Goal: Task Accomplishment & Management: Use online tool/utility

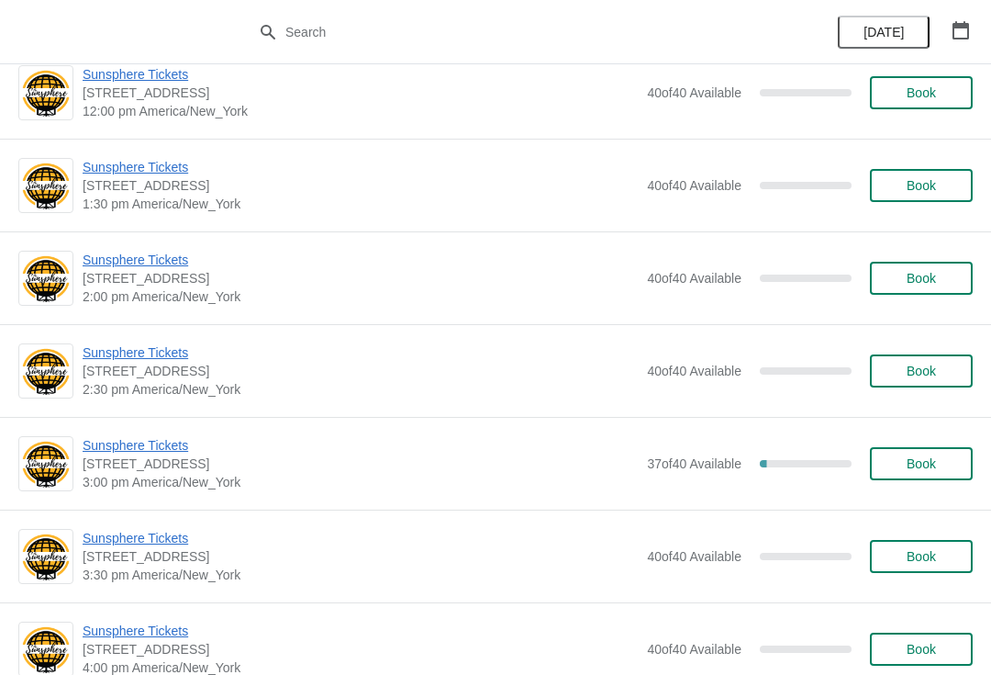
scroll to position [487, 0]
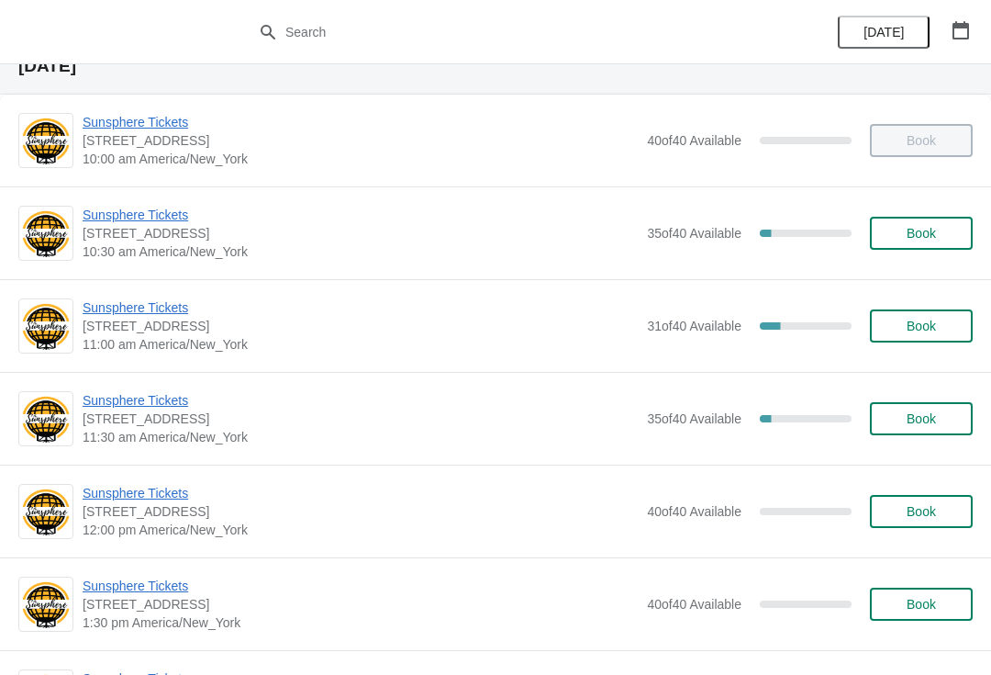
scroll to position [98, 0]
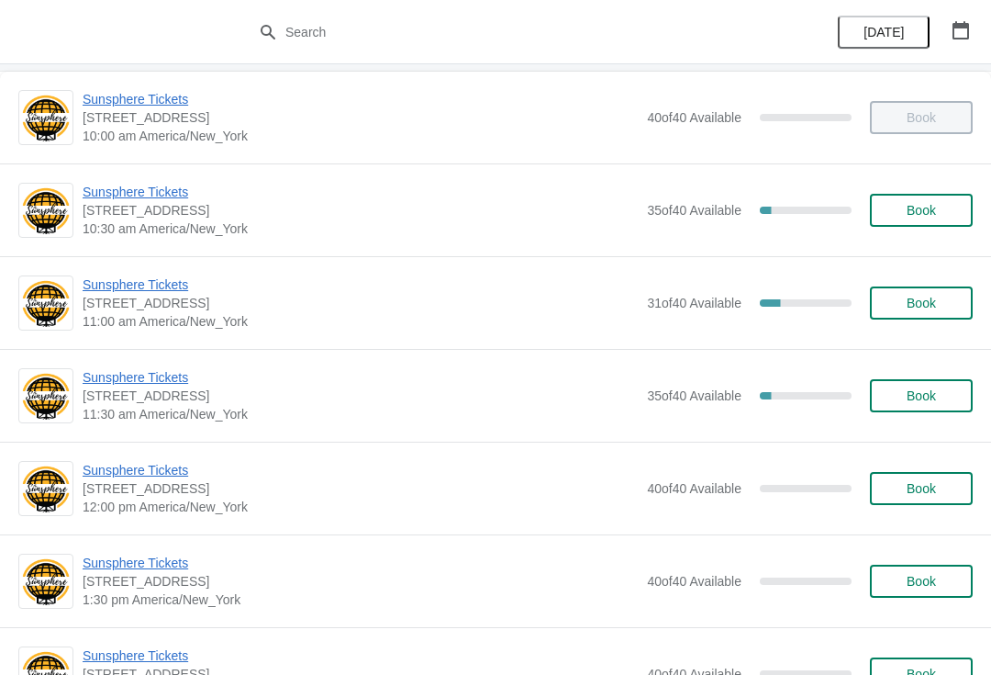
click at [140, 285] on span "Sunsphere Tickets" at bounding box center [360, 284] width 555 height 18
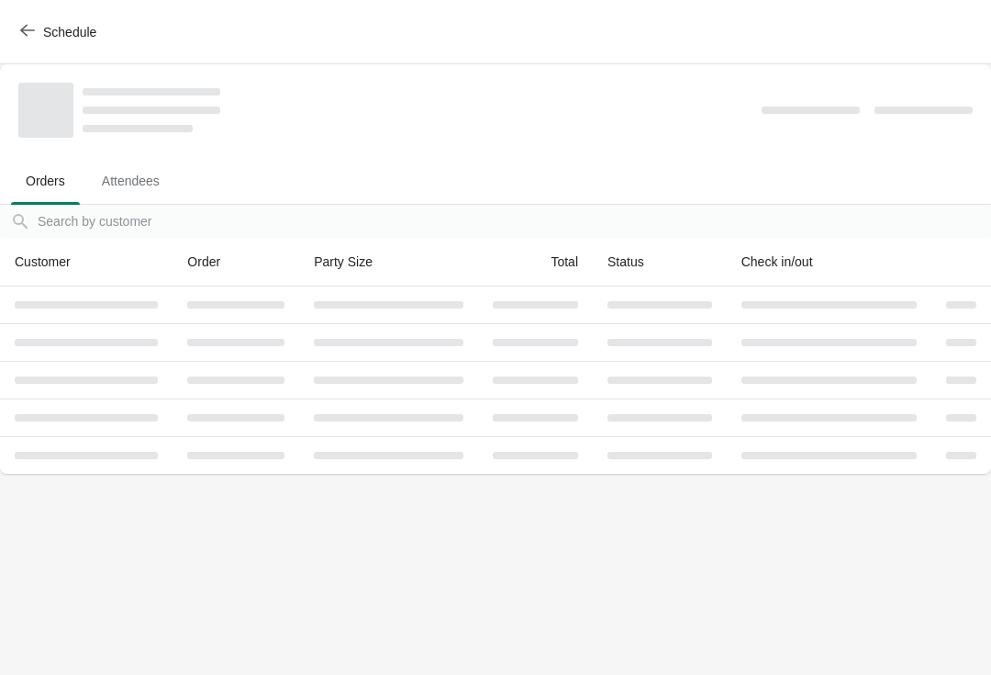
scroll to position [0, 0]
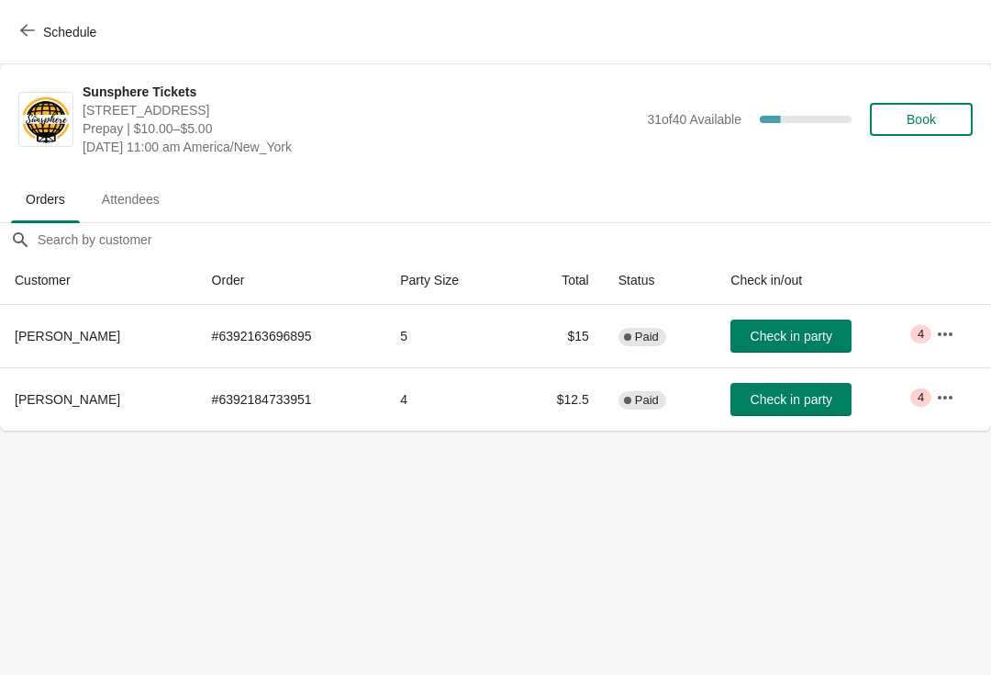
click at [801, 340] on span "Check in party" at bounding box center [792, 336] width 82 height 15
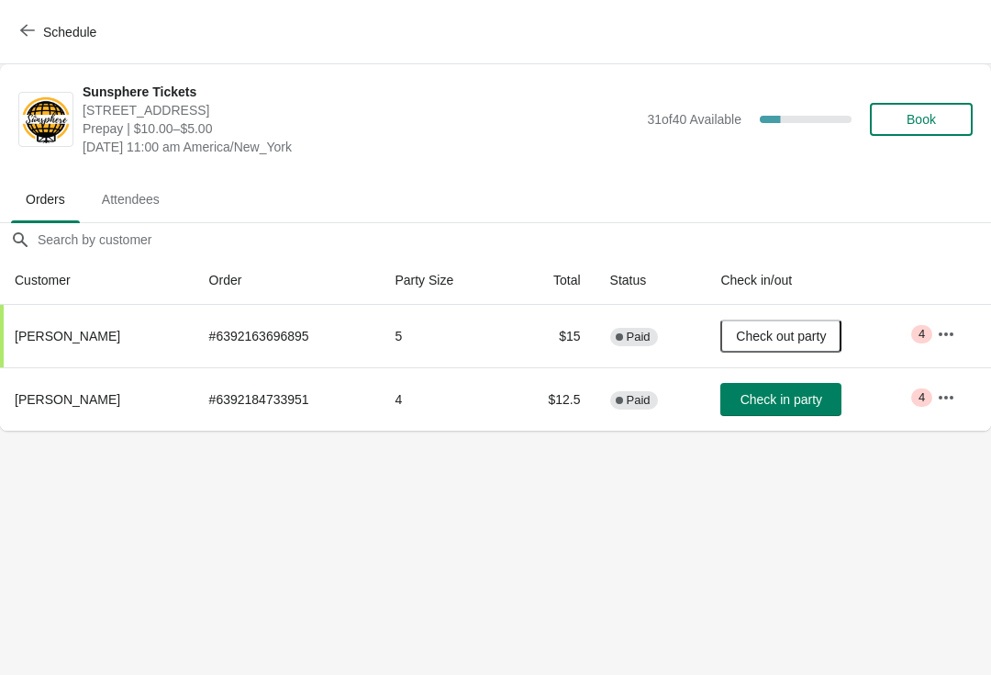
click at [840, 443] on body "Schedule Sunsphere Tickets 810 Clinch Avenue, Knoxville, TN, USA Prepay | $10.0…" at bounding box center [495, 337] width 991 height 675
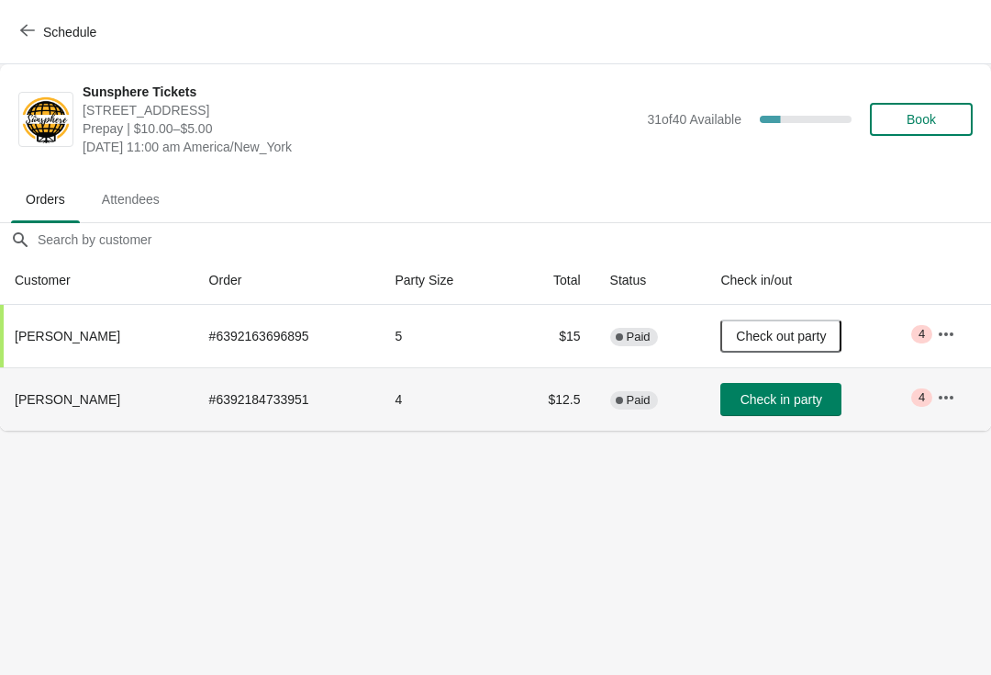
click at [781, 386] on button "Check in party" at bounding box center [780, 399] width 121 height 33
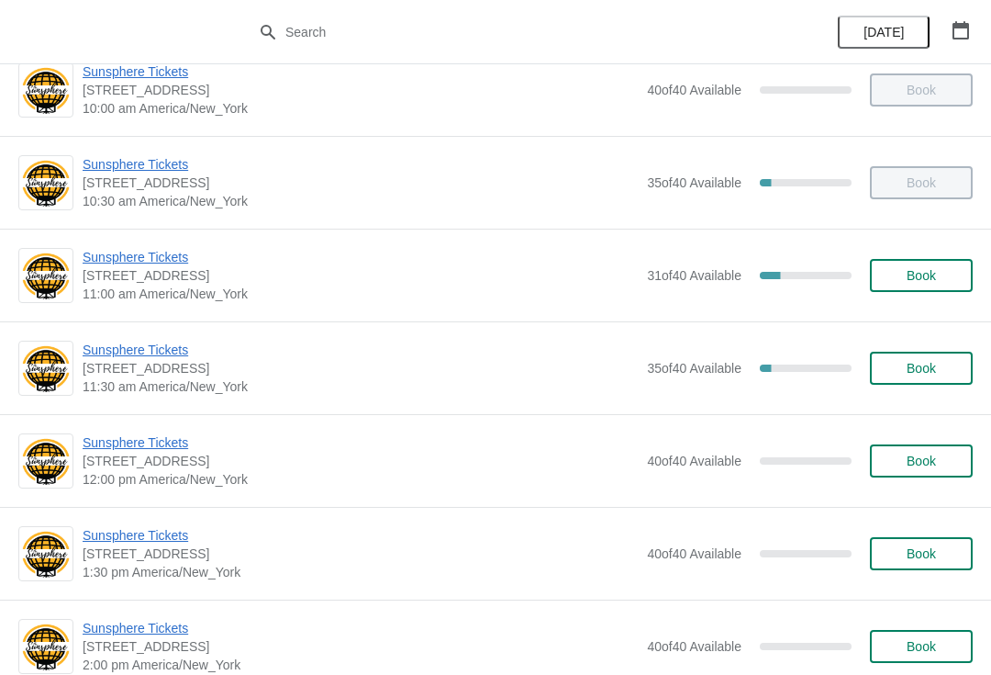
scroll to position [128, 0]
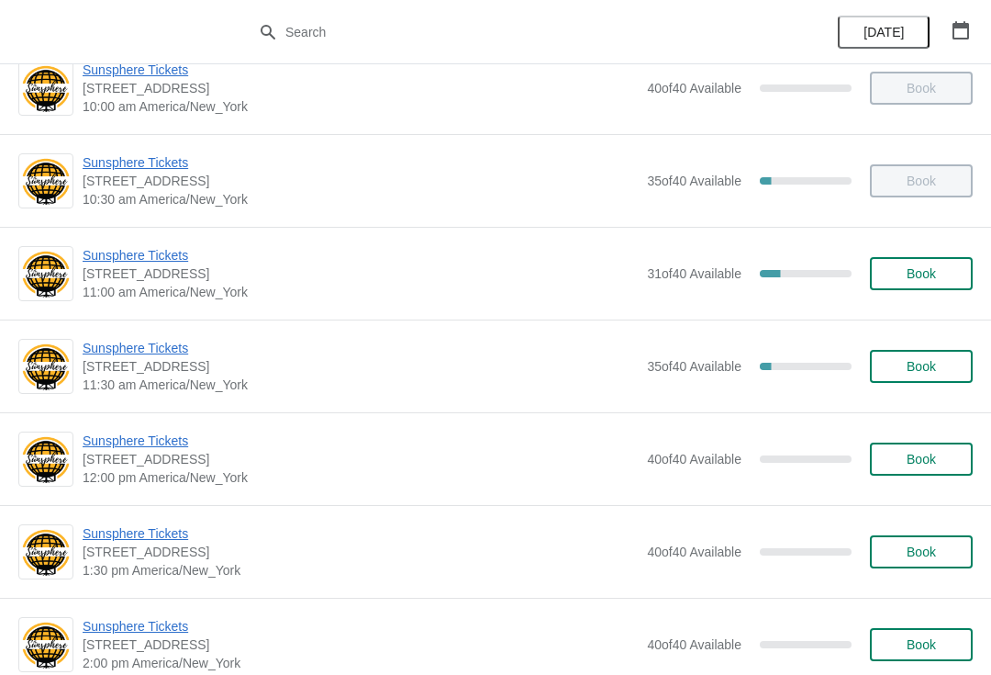
click at [161, 346] on span "Sunsphere Tickets" at bounding box center [360, 348] width 555 height 18
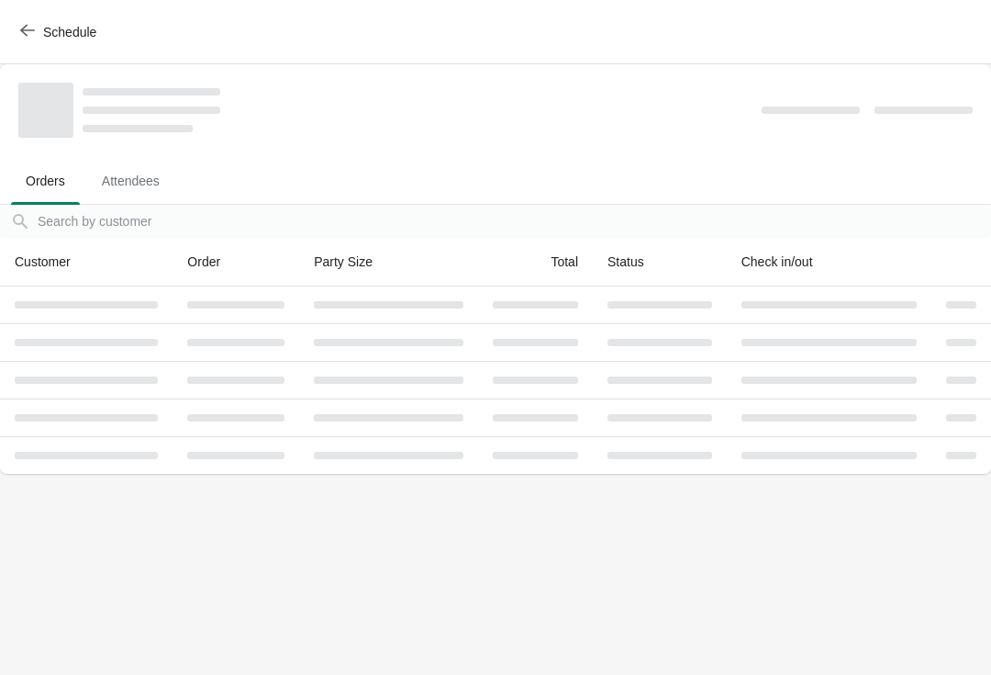
scroll to position [0, 0]
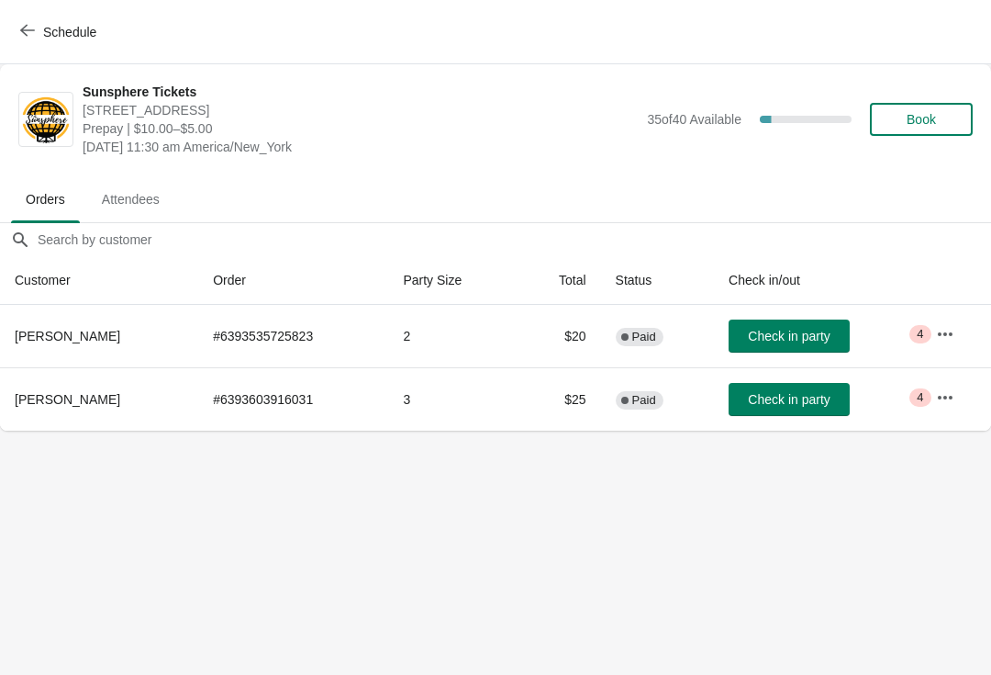
click at [797, 335] on span "Check in party" at bounding box center [789, 336] width 82 height 15
